Goal: Task Accomplishment & Management: Complete application form

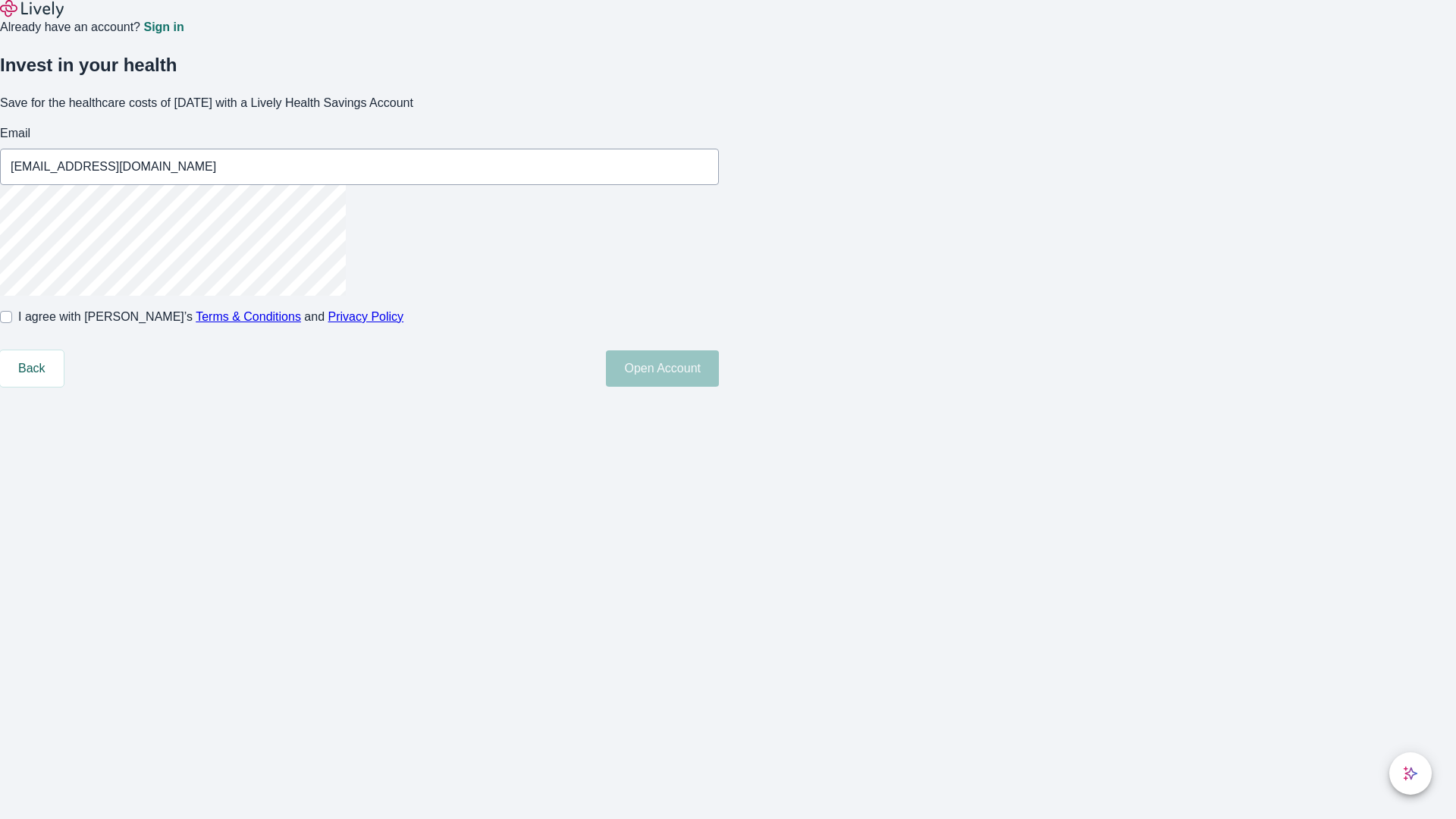
click at [12, 323] on input "I agree with Lively’s Terms & Conditions and Privacy Policy" at bounding box center [6, 317] width 12 height 12
checkbox input "true"
click at [719, 386] on button "Open Account" at bounding box center [662, 369] width 113 height 37
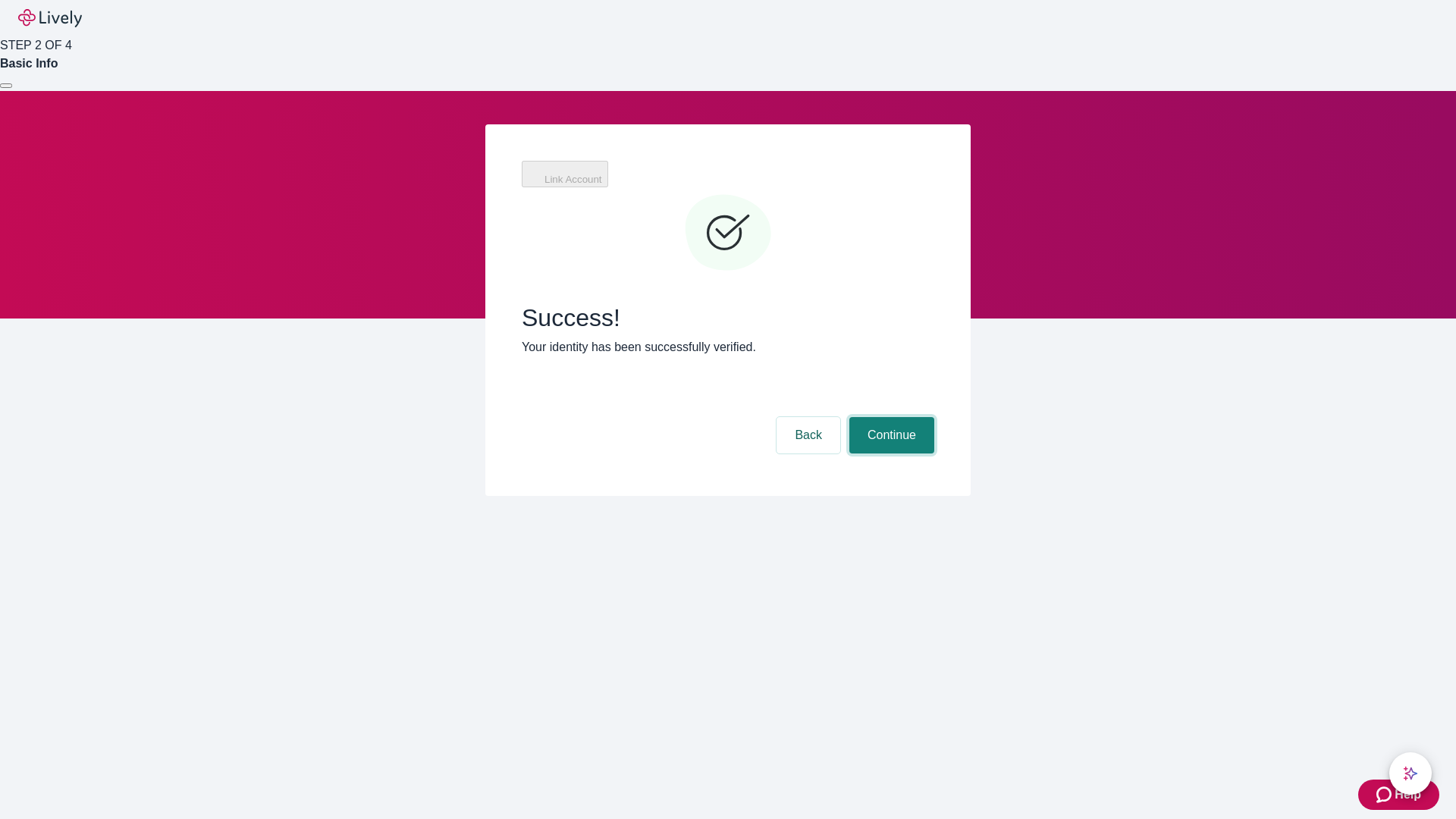
click at [890, 417] on button "Continue" at bounding box center [891, 435] width 85 height 37
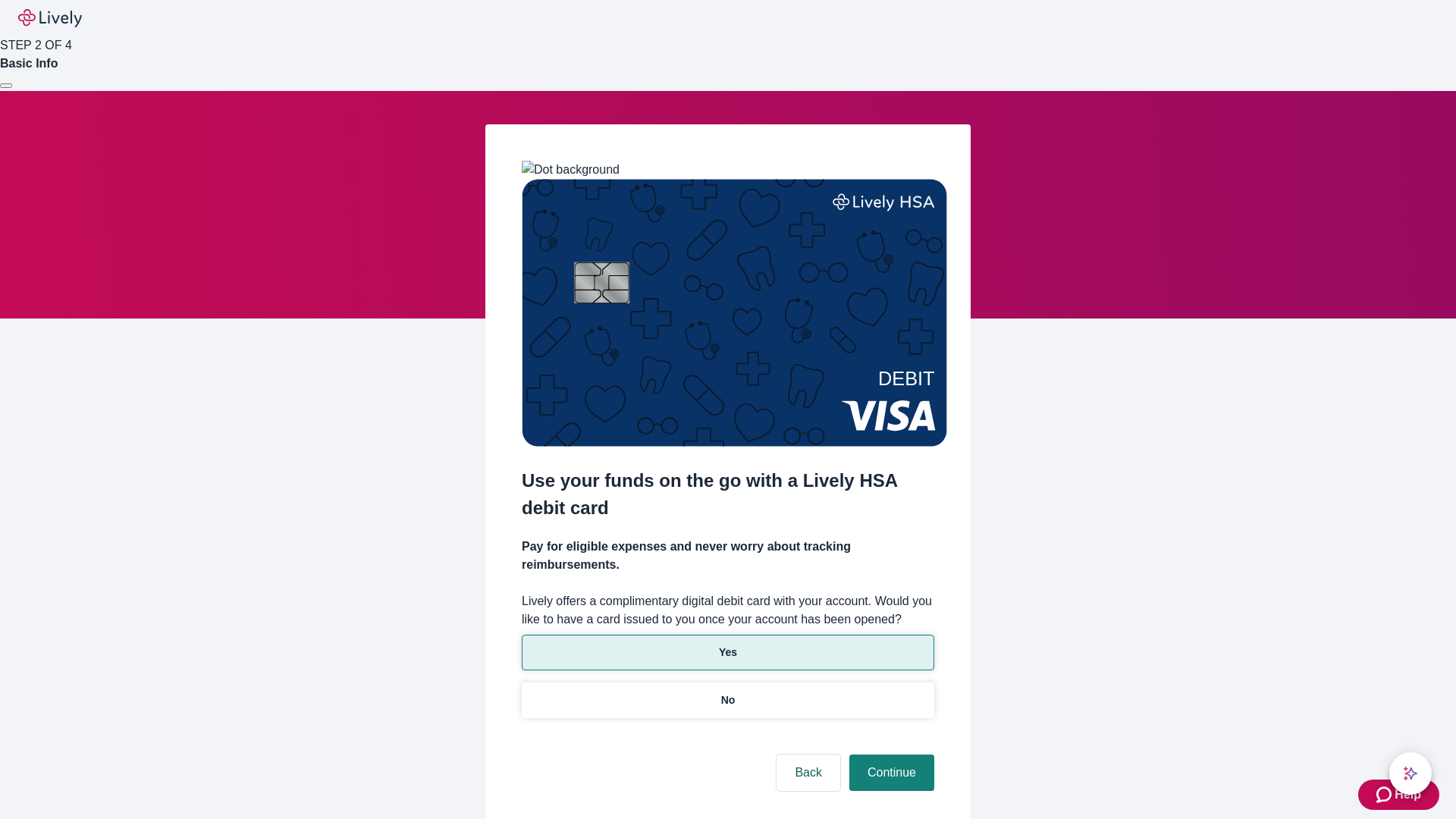
click at [727, 644] on p "Yes" at bounding box center [728, 652] width 18 height 16
click at [890, 754] on button "Continue" at bounding box center [891, 773] width 85 height 37
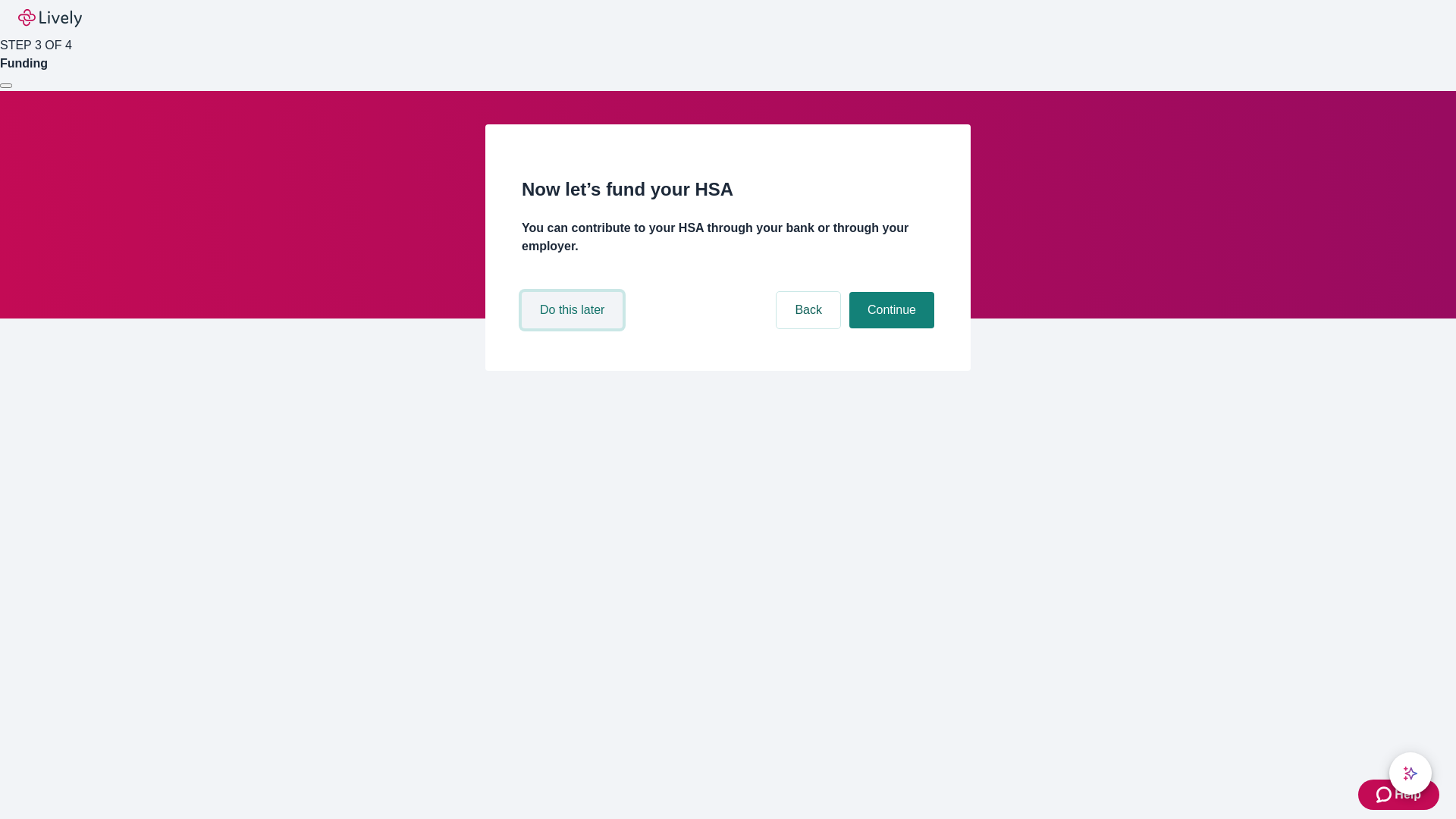
click at [574, 329] on button "Do this later" at bounding box center [572, 310] width 101 height 37
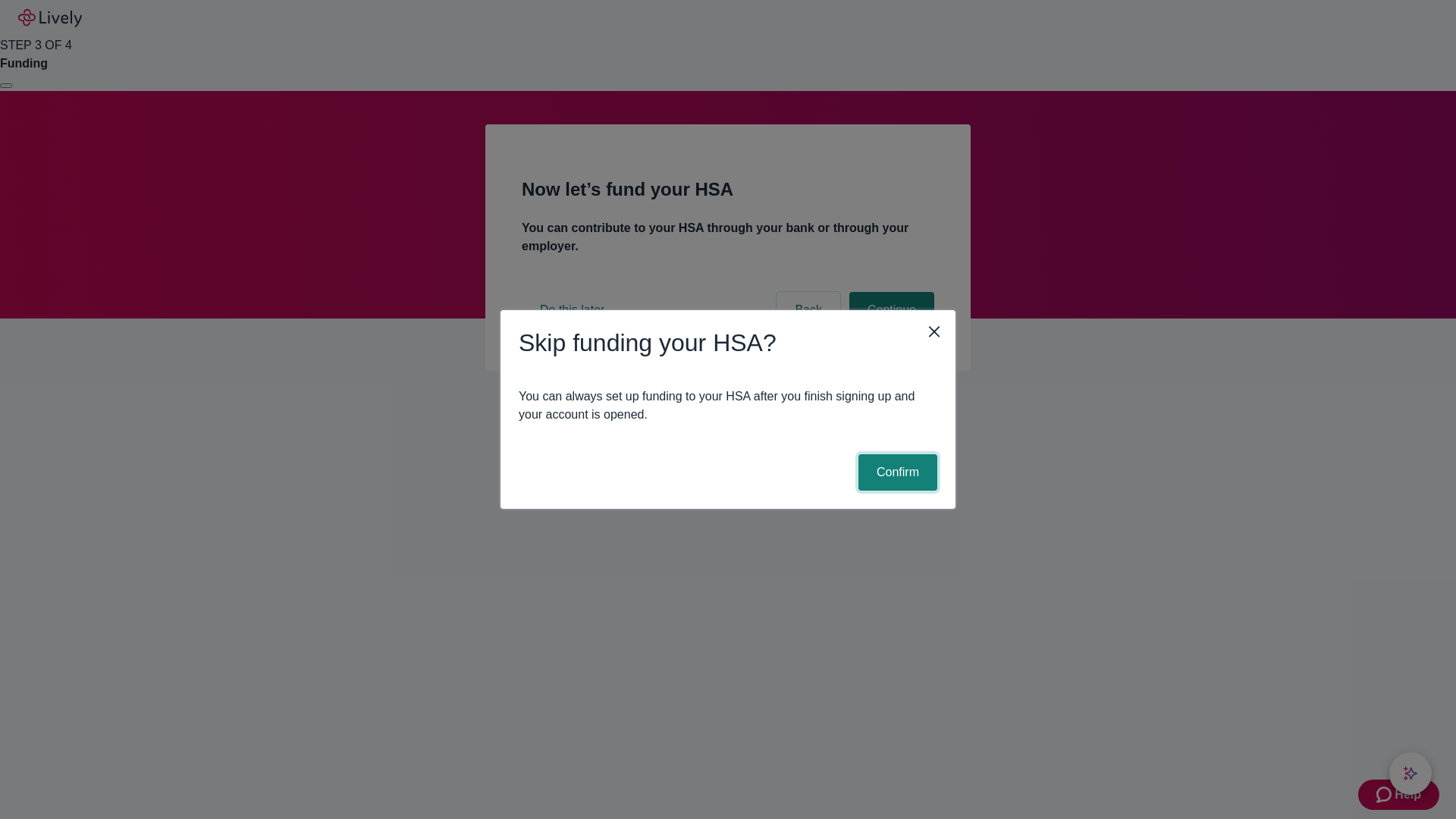
click at [896, 473] on button "Confirm" at bounding box center [898, 473] width 79 height 37
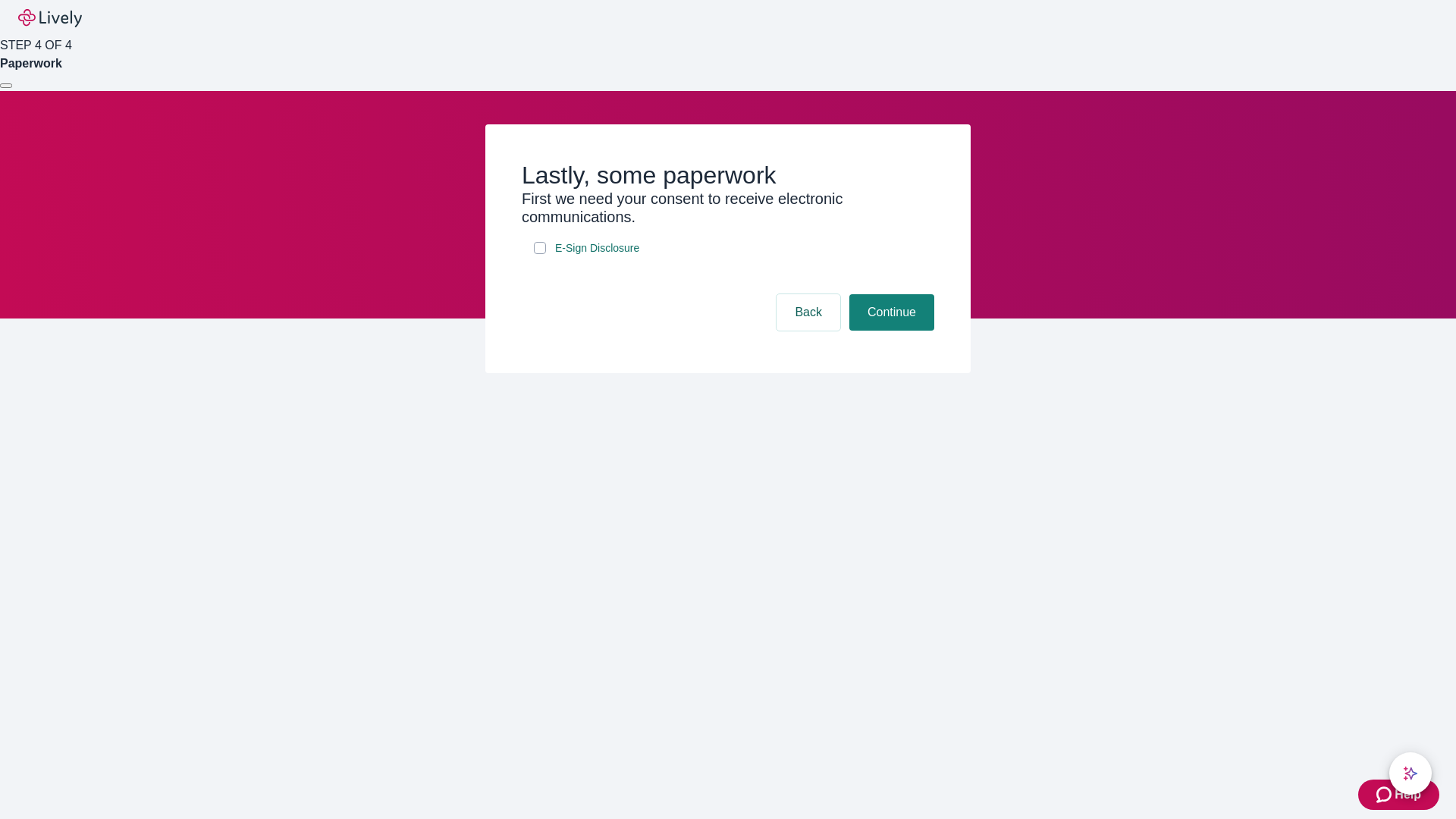
click at [540, 254] on input "E-Sign Disclosure" at bounding box center [540, 248] width 12 height 12
checkbox input "true"
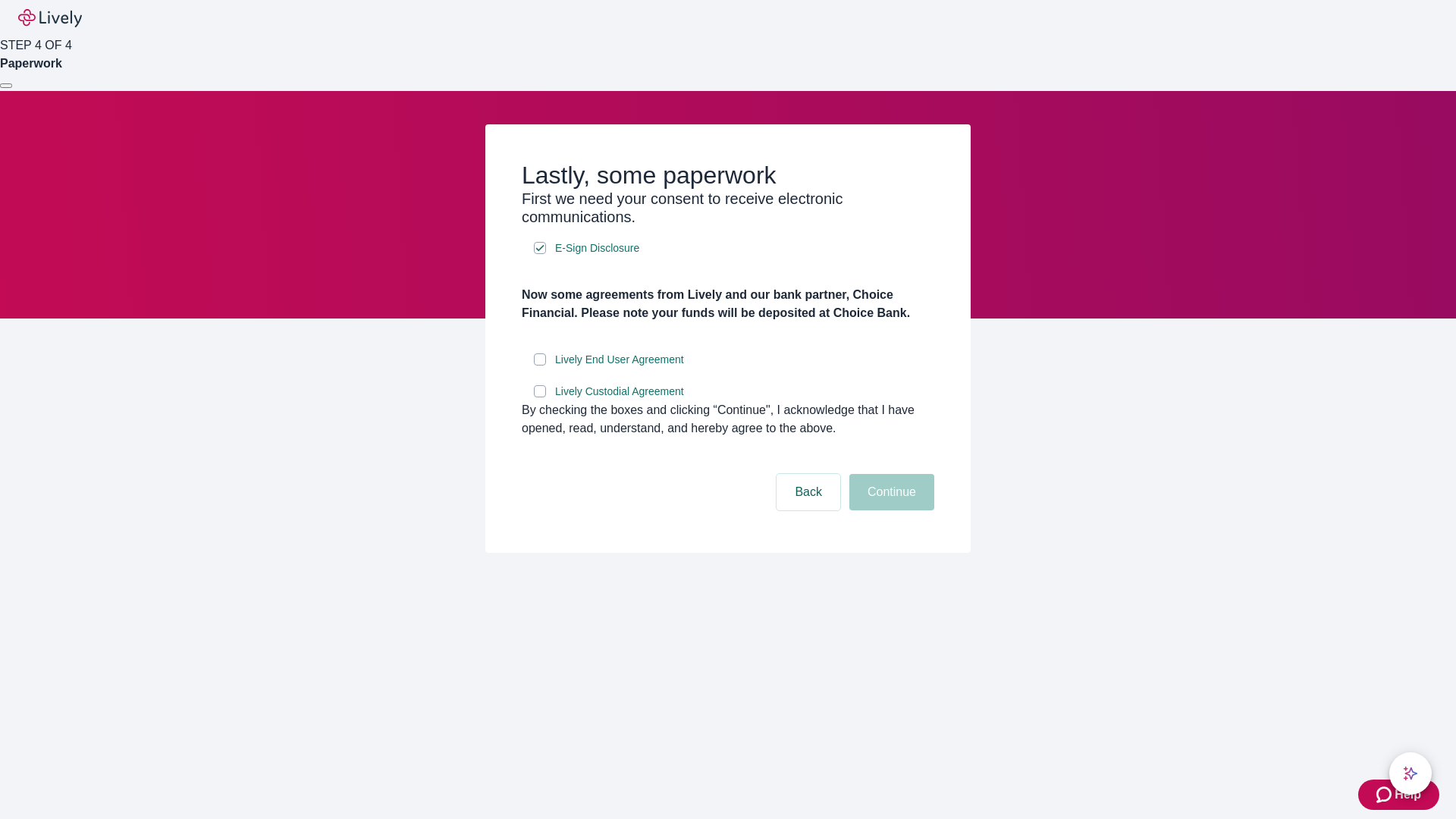
click at [540, 365] on input "Lively End User Agreement" at bounding box center [540, 359] width 12 height 12
checkbox input "true"
click at [540, 398] on input "Lively Custodial Agreement" at bounding box center [540, 392] width 12 height 12
checkbox input "true"
click at [890, 510] on button "Continue" at bounding box center [891, 492] width 85 height 37
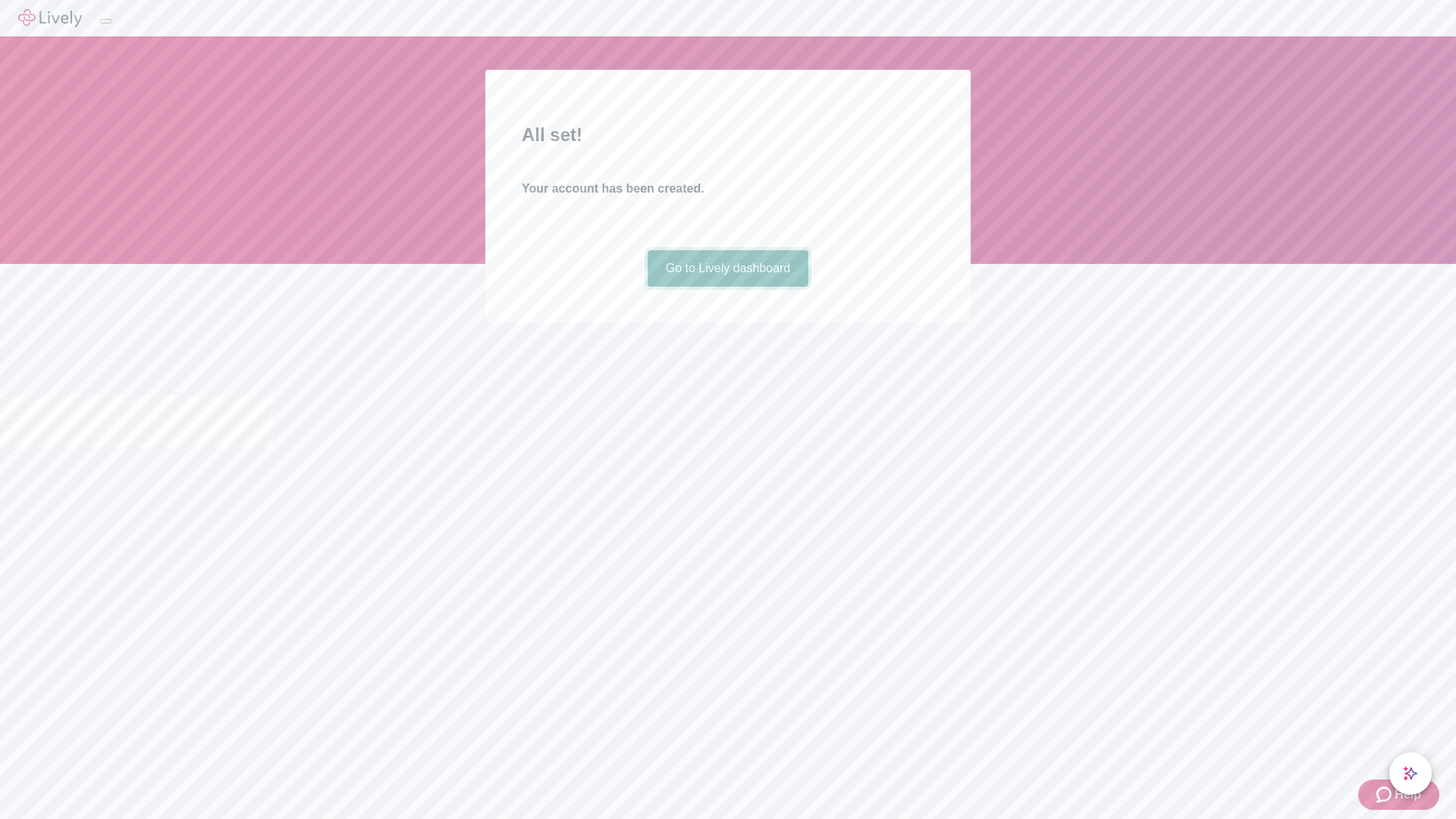
click at [727, 287] on link "Go to Lively dashboard" at bounding box center [728, 268] width 162 height 37
